Goal: Task Accomplishment & Management: Use online tool/utility

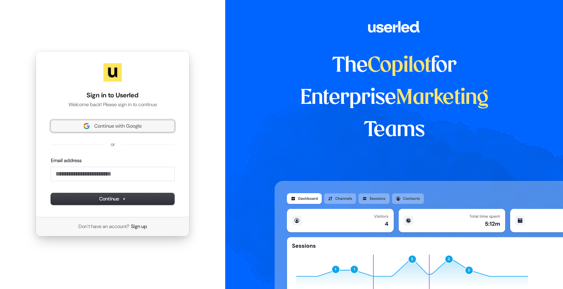
click at [145, 124] on span "Continue with Google" at bounding box center [113, 126] width 114 height 7
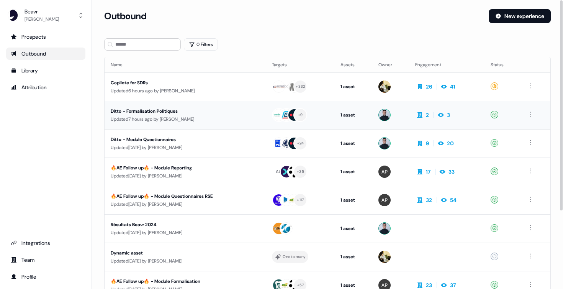
click at [141, 110] on div "Ditto - Formalisation Politiques" at bounding box center [181, 111] width 141 height 8
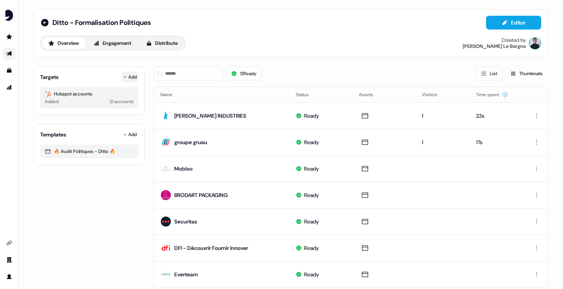
click at [127, 79] on button "Add" at bounding box center [129, 77] width 17 height 11
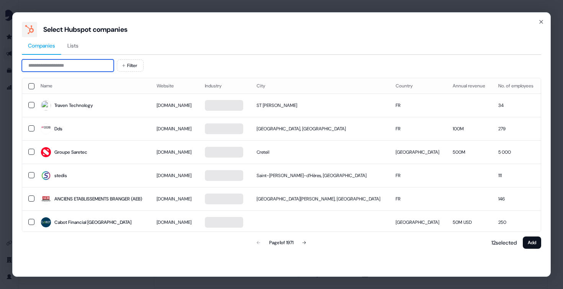
click at [66, 67] on input at bounding box center [68, 65] width 92 height 12
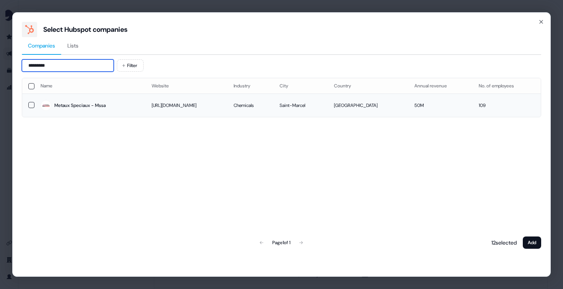
type input "*********"
click at [31, 102] on button "button" at bounding box center [31, 105] width 6 height 6
click at [535, 240] on button "Add" at bounding box center [532, 242] width 18 height 12
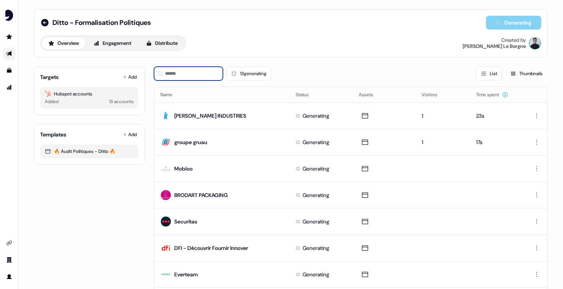
click at [198, 79] on input at bounding box center [188, 74] width 69 height 14
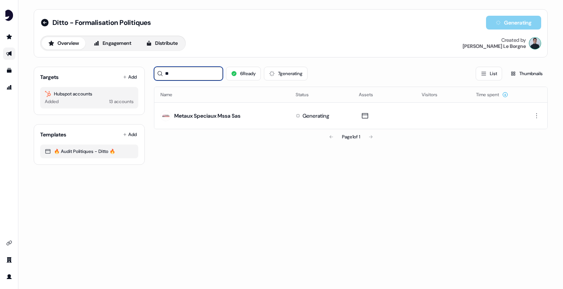
type input "**"
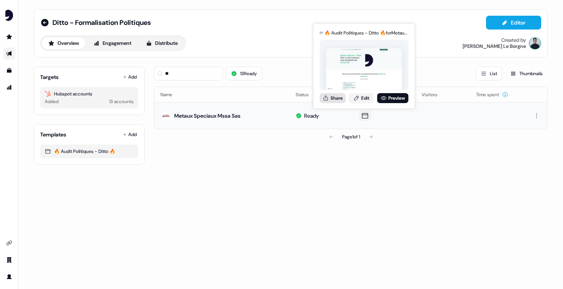
click at [336, 97] on button "Share" at bounding box center [333, 98] width 26 height 10
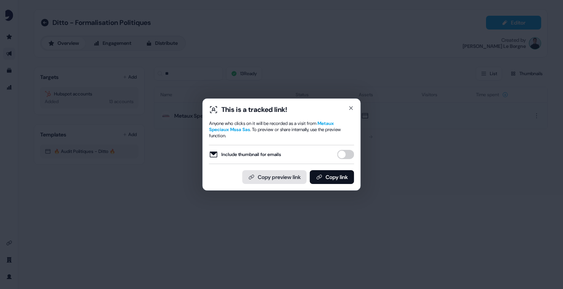
click at [267, 181] on button "Copy preview link" at bounding box center [274, 177] width 64 height 14
click at [348, 108] on icon "button" at bounding box center [351, 108] width 6 height 6
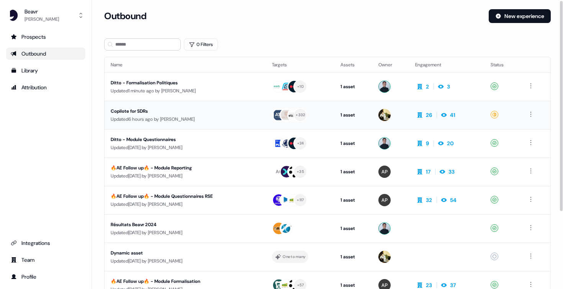
scroll to position [1, 0]
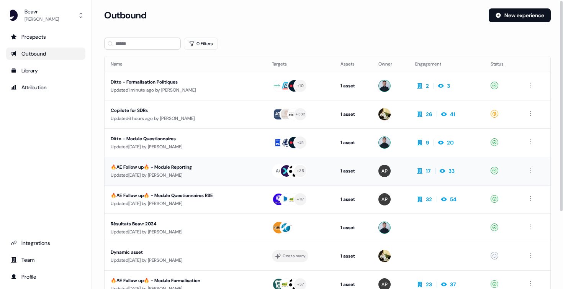
click at [167, 167] on div "🔥AE Follow up🔥 - Module Reporting" at bounding box center [181, 167] width 141 height 8
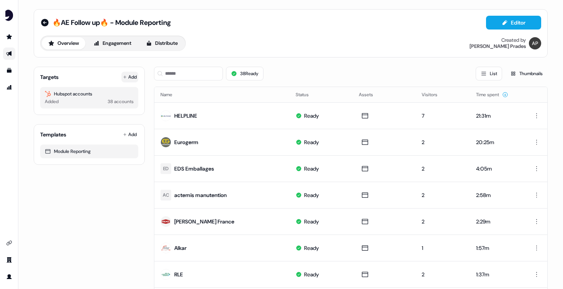
click at [130, 72] on button "Add" at bounding box center [129, 77] width 17 height 11
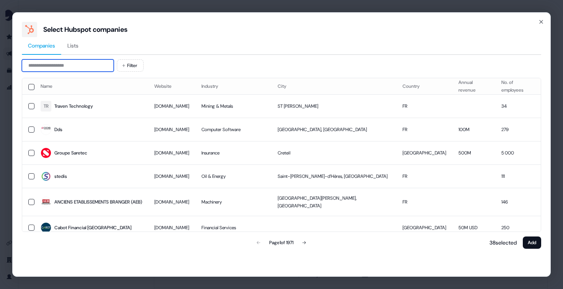
click at [67, 64] on input at bounding box center [68, 65] width 92 height 12
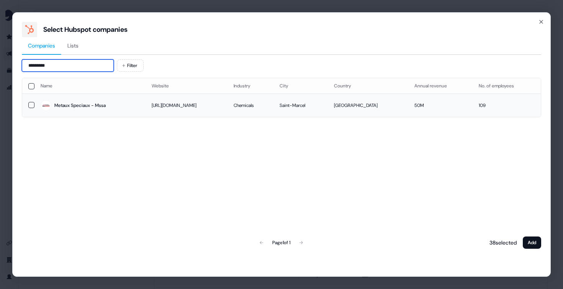
type input "*********"
click at [33, 106] on button "button" at bounding box center [31, 105] width 6 height 6
click at [533, 240] on button "Add" at bounding box center [532, 242] width 18 height 12
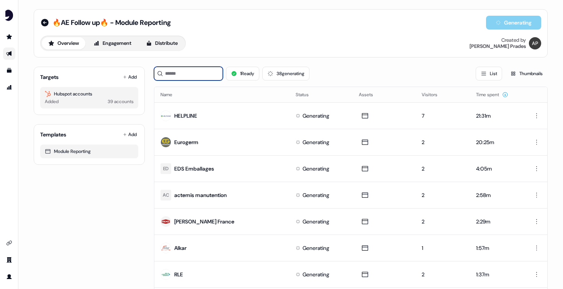
click at [179, 74] on input at bounding box center [188, 74] width 69 height 14
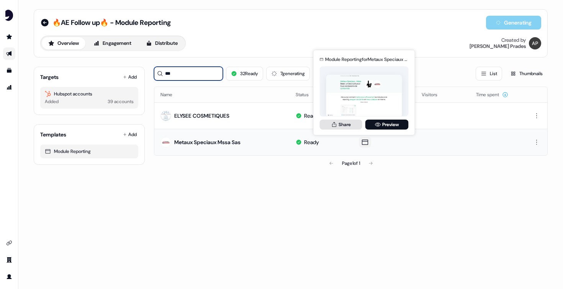
type input "***"
click at [348, 122] on button "Share" at bounding box center [341, 124] width 43 height 10
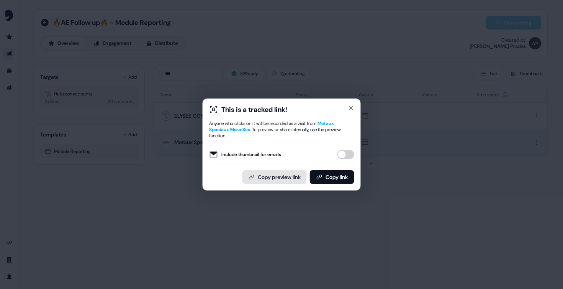
click at [259, 175] on button "Copy preview link" at bounding box center [274, 177] width 64 height 14
